Goal: Find specific page/section: Find specific page/section

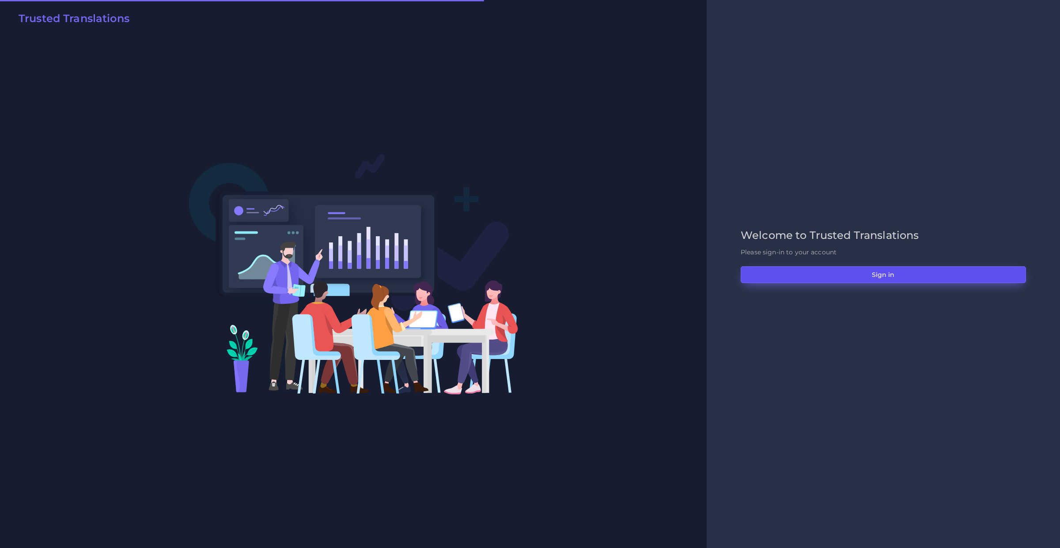
click at [880, 281] on button "Sign in" at bounding box center [883, 274] width 285 height 17
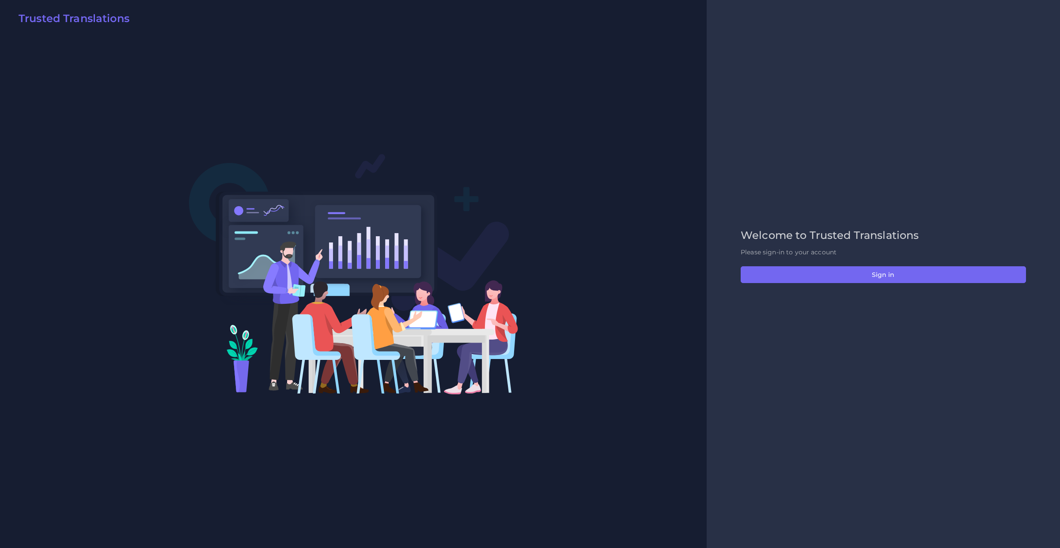
click at [696, 335] on div at bounding box center [353, 274] width 707 height 548
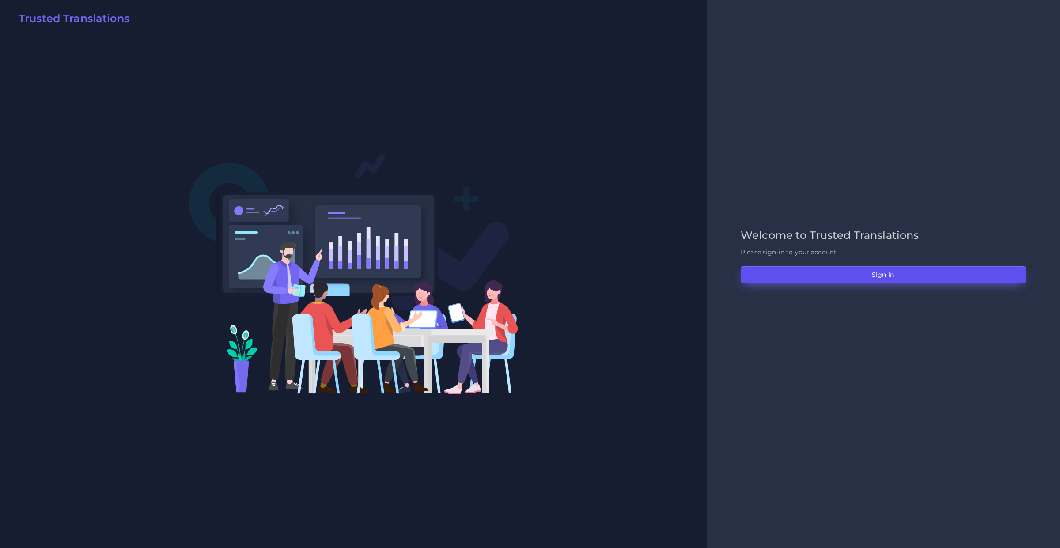
click at [780, 275] on button "Sign in" at bounding box center [883, 274] width 285 height 17
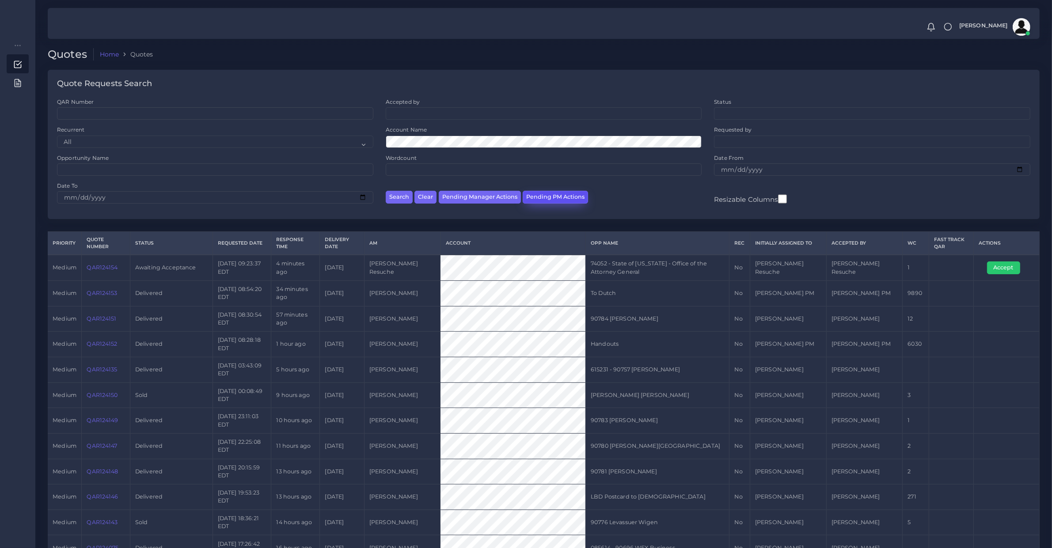
click at [549, 196] on button "Pending PM Actions" at bounding box center [555, 197] width 65 height 13
select select "awaiting_acceptance"
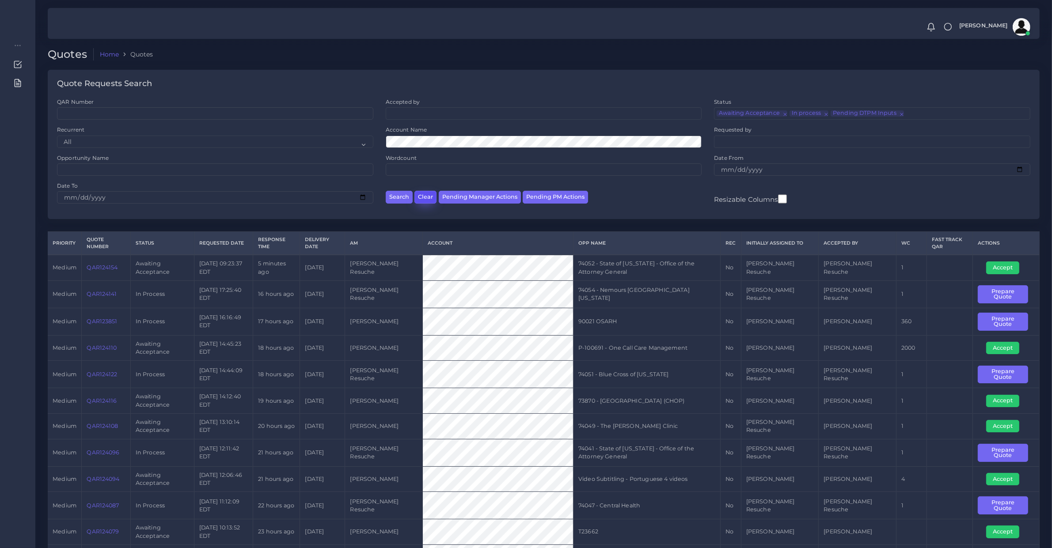
click at [422, 195] on button "Clear" at bounding box center [425, 197] width 22 height 13
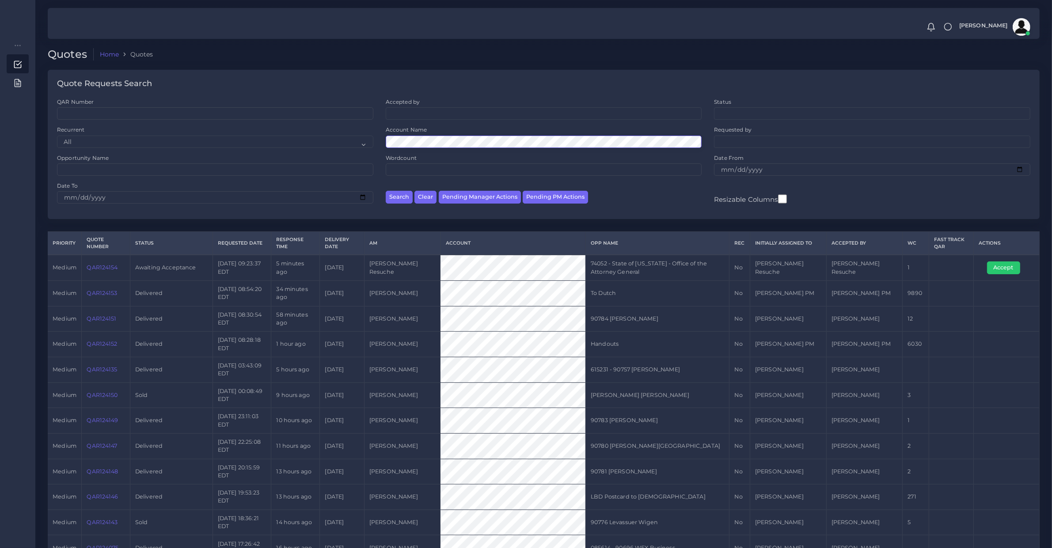
click at [386, 191] on button "Search" at bounding box center [399, 197] width 27 height 13
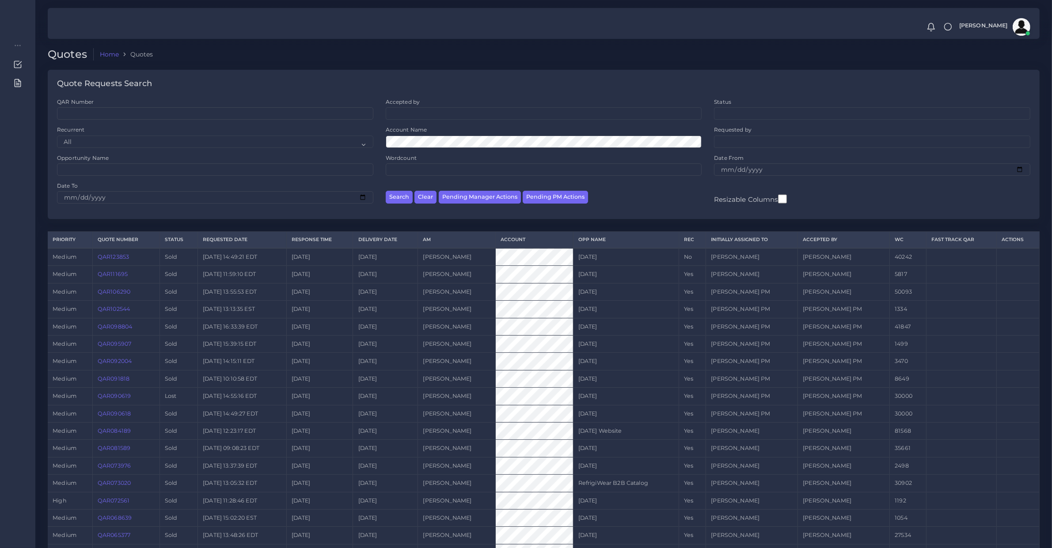
click at [104, 255] on link "QAR123853" at bounding box center [113, 257] width 31 height 7
